Goal: Register for event/course

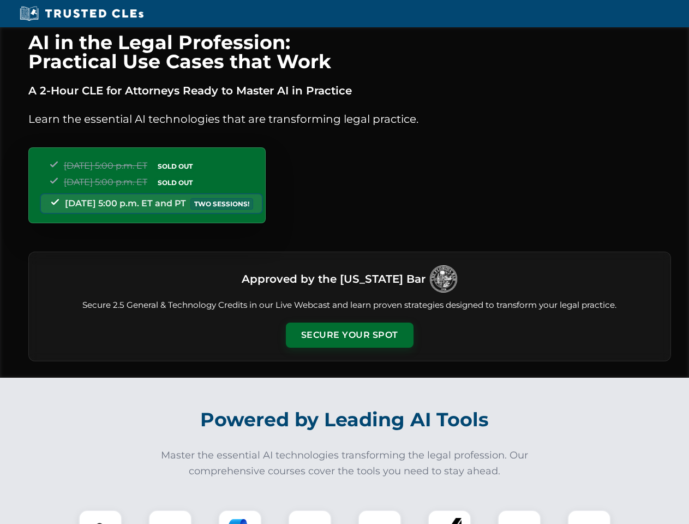
click at [349, 335] on button "Secure Your Spot" at bounding box center [350, 335] width 128 height 25
click at [100, 517] on img at bounding box center [101, 532] width 32 height 32
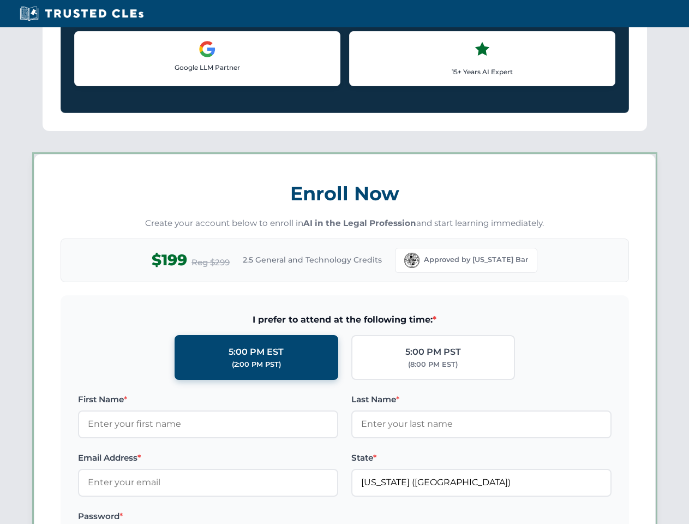
click at [240, 517] on label "Password *" at bounding box center [208, 516] width 260 height 13
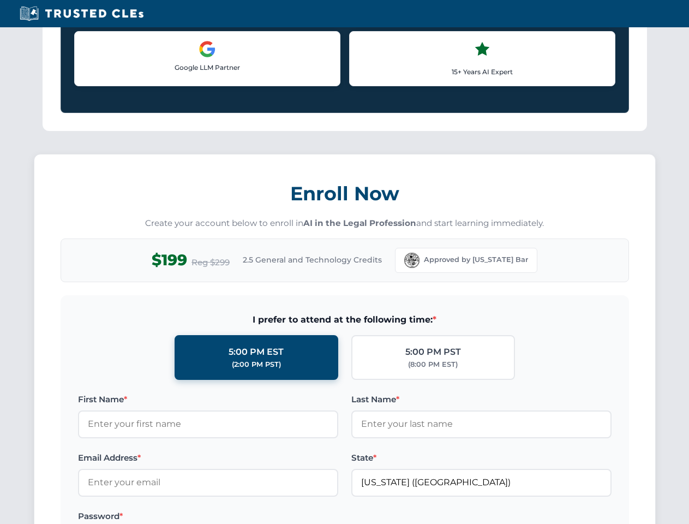
scroll to position [1071, 0]
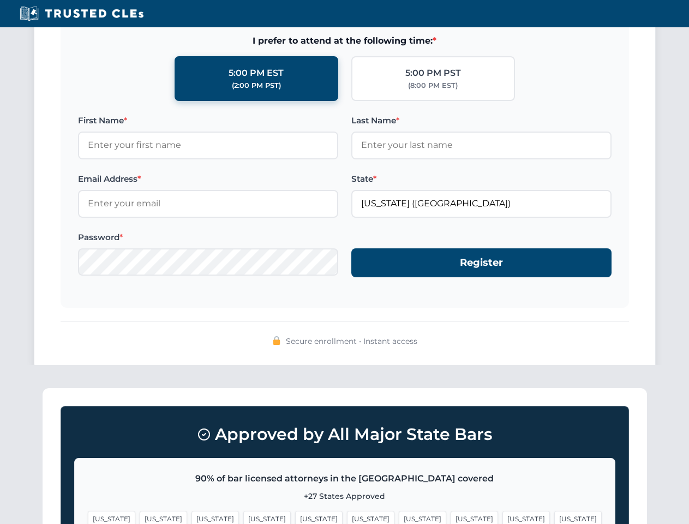
click at [503, 517] on span "[US_STATE]" at bounding box center [526, 519] width 47 height 16
